Goal: Communication & Community: Answer question/provide support

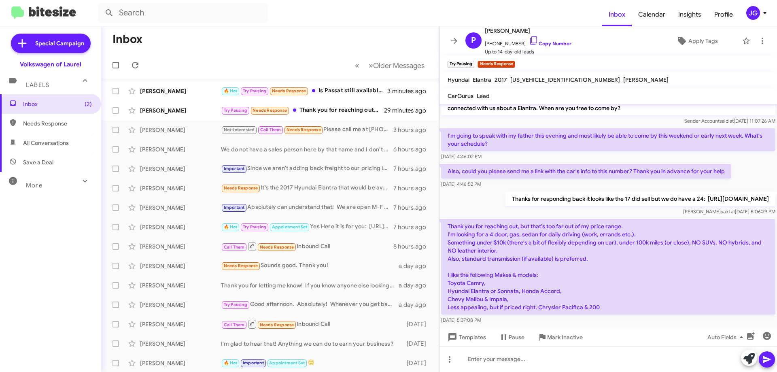
scroll to position [29, 0]
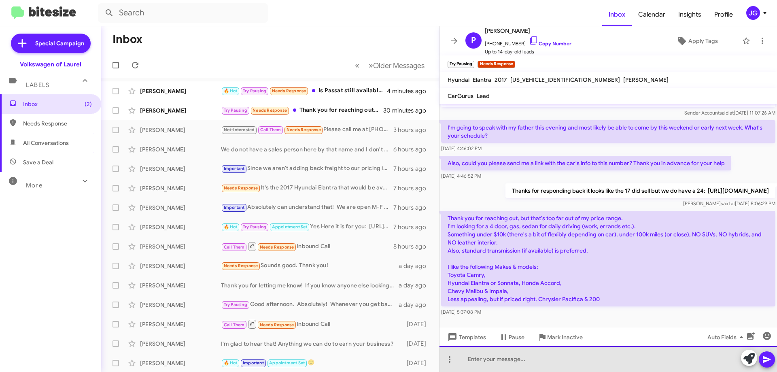
click at [524, 362] on div at bounding box center [609, 359] width 338 height 26
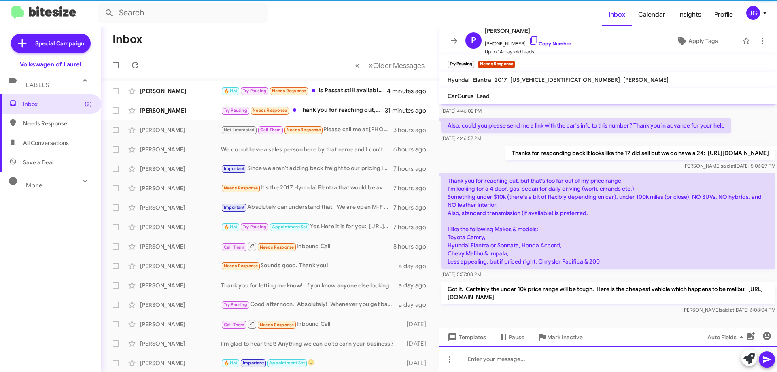
scroll to position [67, 0]
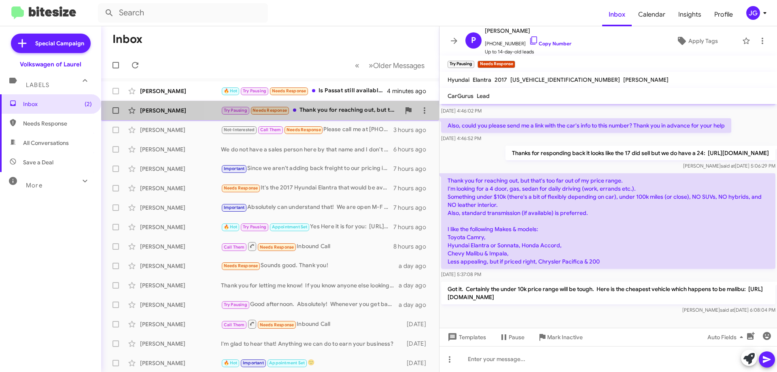
click at [338, 115] on div "Try Pausing Needs Response Thank you for reaching out, but that's too far out o…" at bounding box center [310, 110] width 179 height 9
click at [329, 106] on div "Peter Barnaj Try Pausing Needs Response Thank you for reaching out, but that's …" at bounding box center [270, 110] width 325 height 16
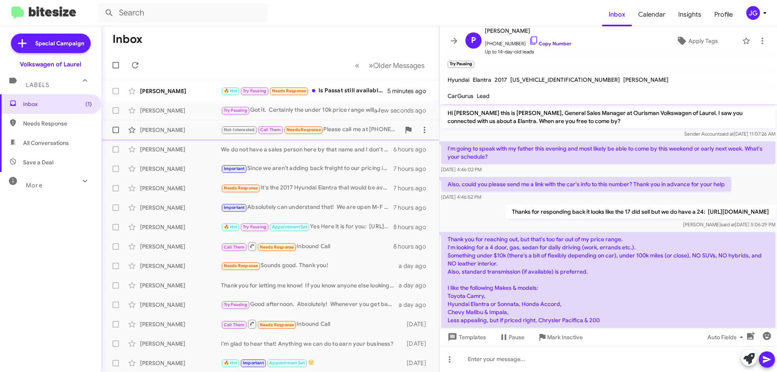
scroll to position [18, 0]
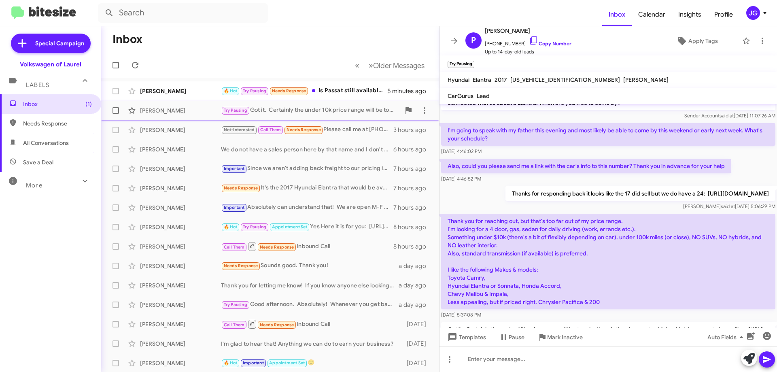
click at [305, 110] on div "Try Pausing Got it. Certainly the under 10k price range will be tough. Here is …" at bounding box center [310, 110] width 179 height 9
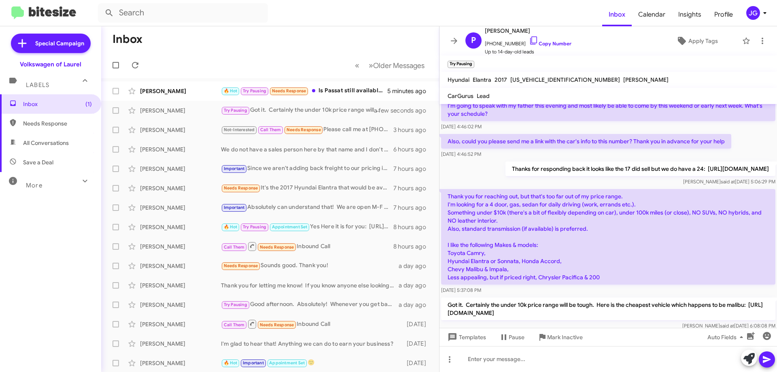
scroll to position [67, 0]
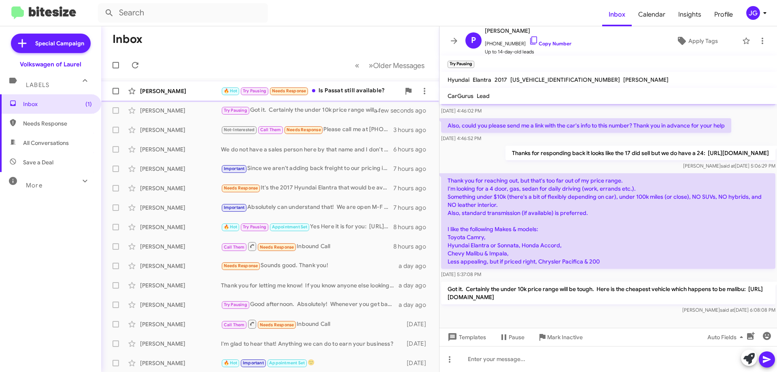
click at [355, 93] on div "🔥 Hot Try Pausing Needs Response Is Passat still available?" at bounding box center [310, 90] width 179 height 9
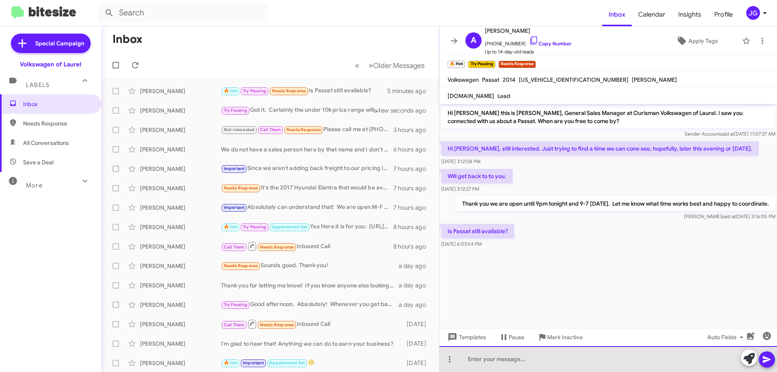
click at [538, 355] on div at bounding box center [609, 359] width 338 height 26
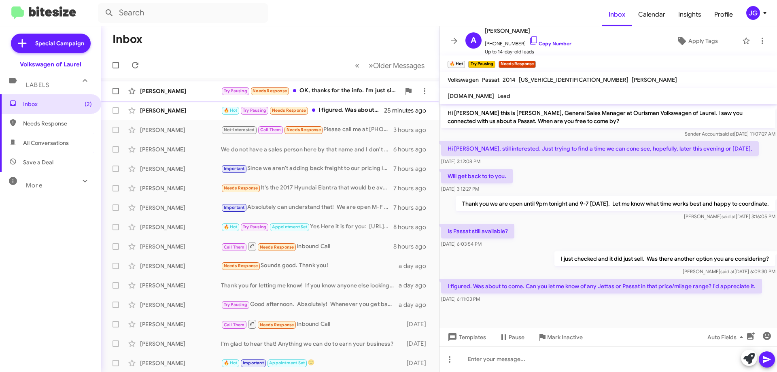
click at [317, 89] on div "Try Pausing Needs Response OK, thanks for the info. I'm just sitting down for d…" at bounding box center [310, 90] width 179 height 9
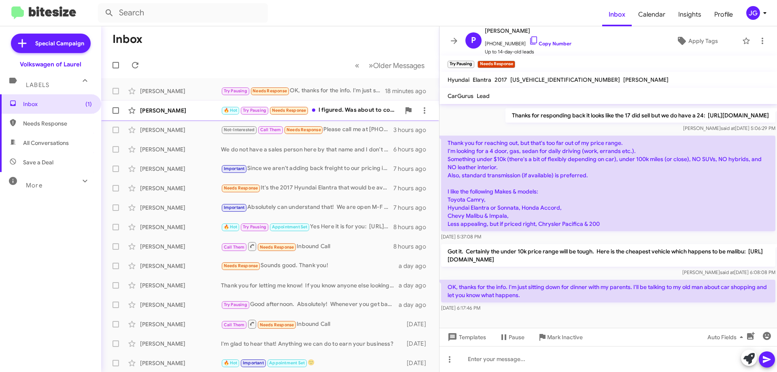
click at [330, 111] on div "🔥 Hot Try Pausing Needs Response I figured. Was about to come. Can you let me k…" at bounding box center [310, 110] width 179 height 9
